Goal: Task Accomplishment & Management: Complete application form

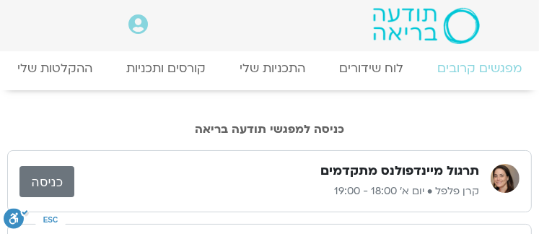
click at [66, 177] on link "כניסה" at bounding box center [46, 181] width 55 height 31
click at [59, 183] on link "כניסה" at bounding box center [46, 181] width 55 height 31
